Goal: Communication & Community: Connect with others

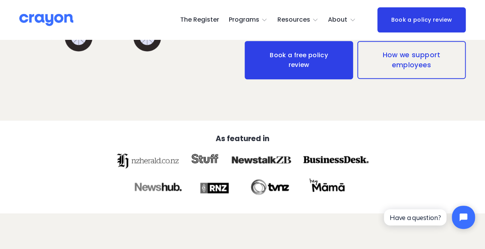
scroll to position [209, 0]
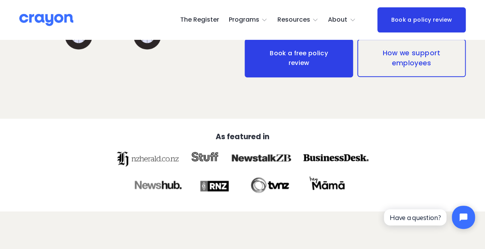
click at [353, 20] on use "folder dropdown" at bounding box center [353, 20] width 4 height 2
click at [0, 0] on span "Parent Hub" at bounding box center [0, 0] width 0 height 0
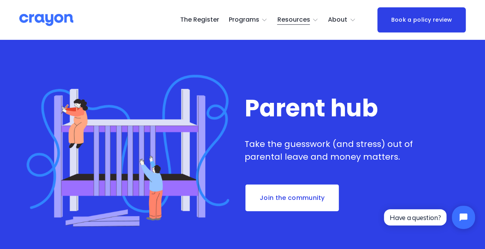
click at [296, 198] on link "Join the community" at bounding box center [292, 197] width 95 height 29
